Goal: Check status: Check status

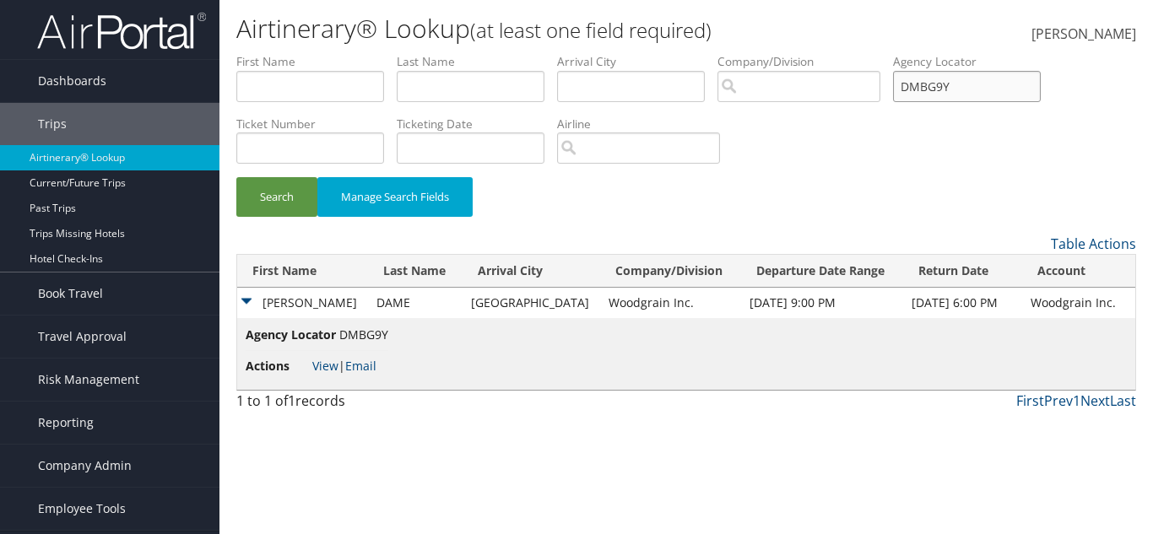
drag, startPoint x: 0, startPoint y: 0, endPoint x: 871, endPoint y: 96, distance: 876.2
click at [871, 53] on ul "First Name Last Name Departure City Arrival City Company/Division Airport/City …" at bounding box center [686, 53] width 900 height 0
drag, startPoint x: 924, startPoint y: 89, endPoint x: 997, endPoint y: 167, distance: 106.9
click at [997, 167] on div "Search Manage Search Fields" at bounding box center [686, 143] width 925 height 181
drag, startPoint x: 981, startPoint y: 86, endPoint x: 911, endPoint y: 87, distance: 69.2
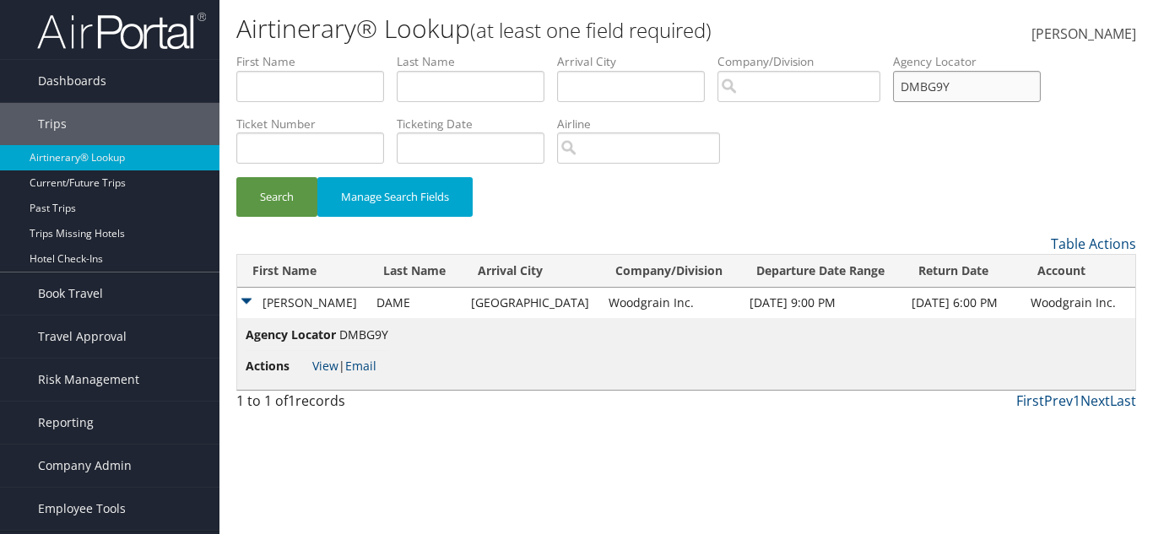
click at [911, 87] on input "DMBG9Y" at bounding box center [967, 86] width 148 height 31
drag, startPoint x: 979, startPoint y: 89, endPoint x: 1015, endPoint y: 152, distance: 73.0
click at [1015, 152] on div "Search Manage Search Fields" at bounding box center [686, 143] width 925 height 181
drag, startPoint x: 970, startPoint y: 83, endPoint x: 862, endPoint y: 93, distance: 108.5
click at [862, 53] on ul "First Name Last Name Departure City Arrival City Company/Division Airport/City …" at bounding box center [686, 53] width 900 height 0
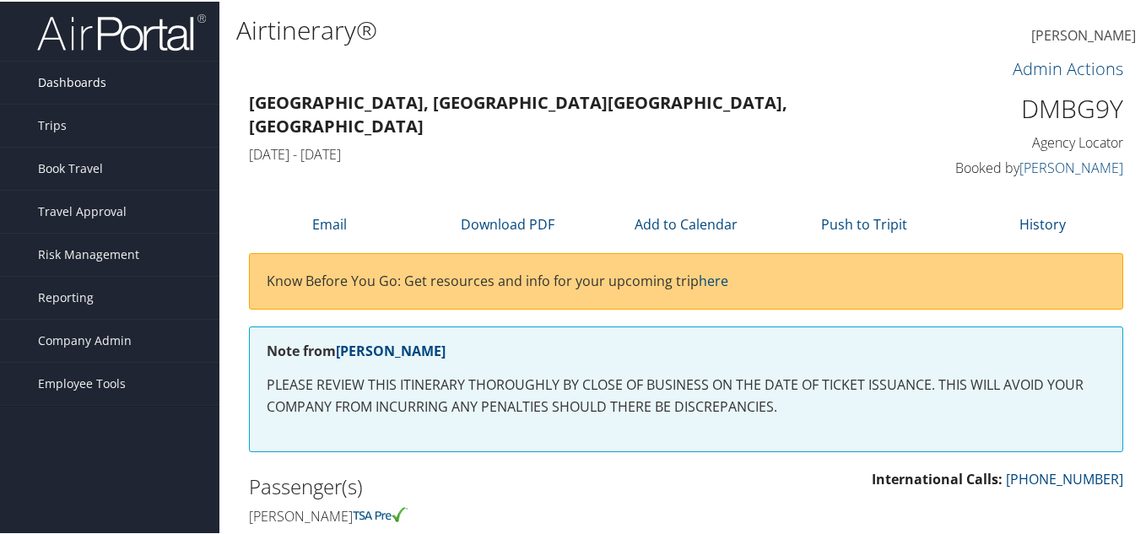
click at [81, 69] on span "Dashboards" at bounding box center [72, 81] width 68 height 42
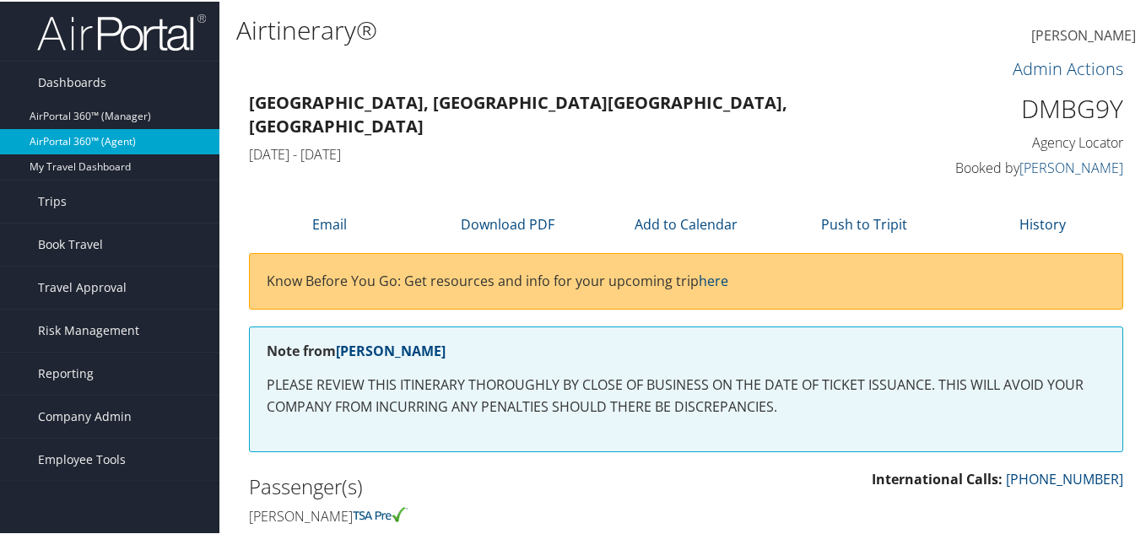
click at [84, 139] on link "AirPortal 360™ (Agent)" at bounding box center [109, 139] width 219 height 25
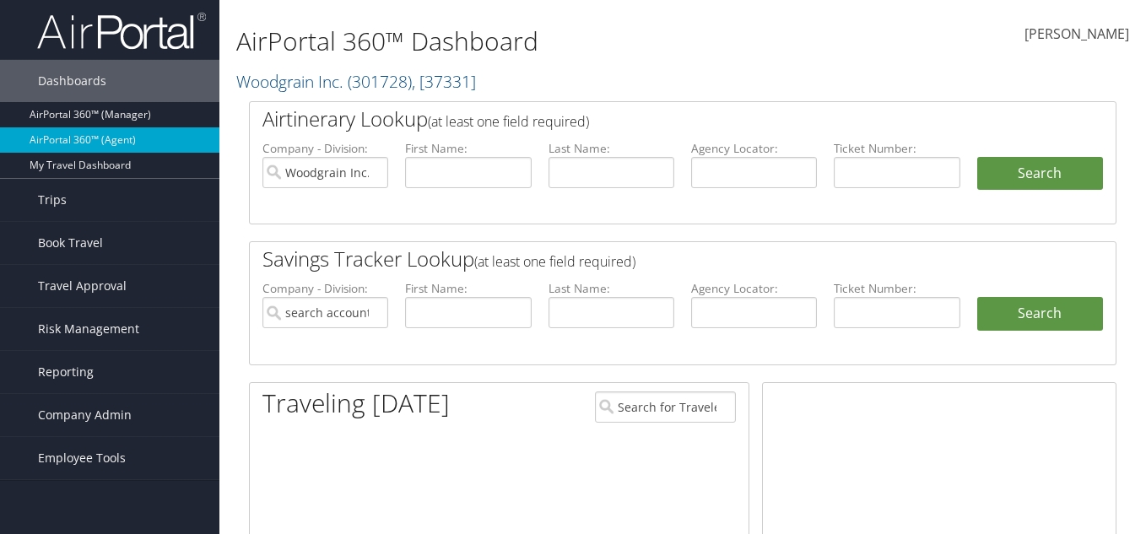
type input "Woodgrain Inc."
